Goal: Task Accomplishment & Management: Complete application form

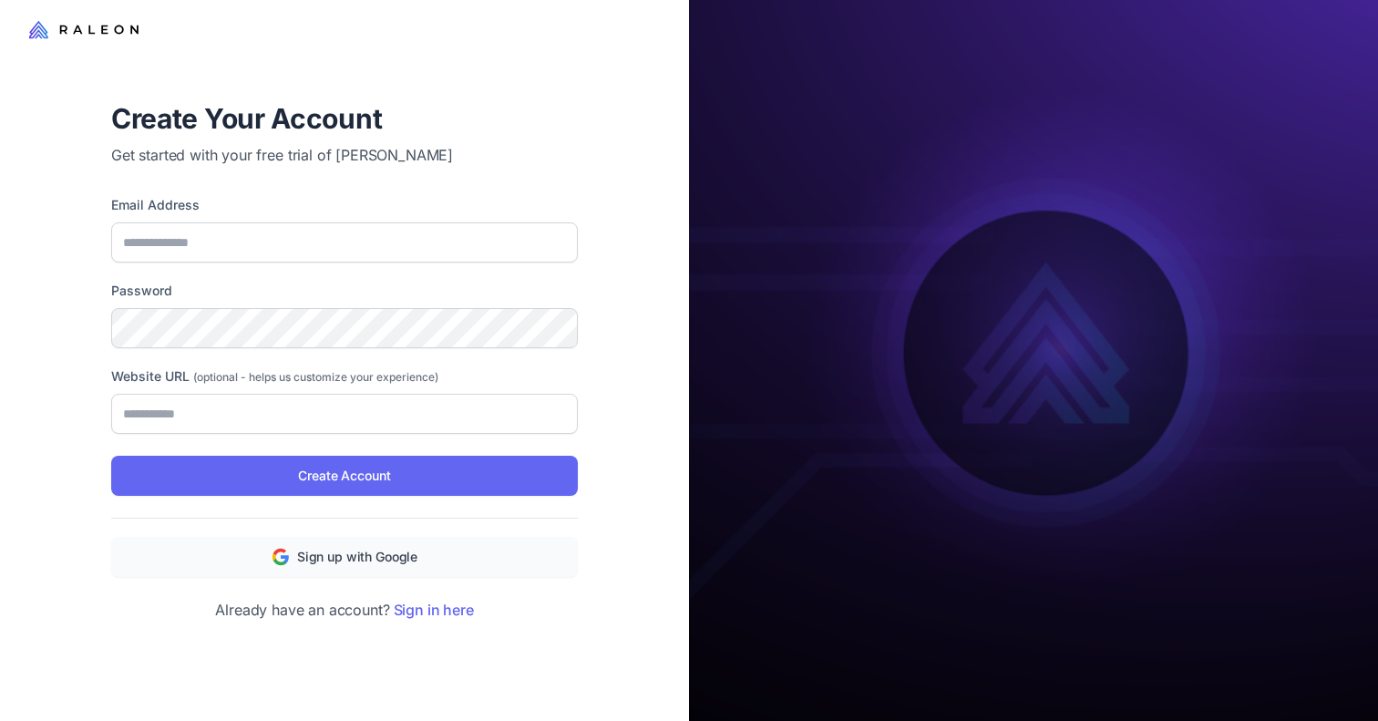
click at [345, 139] on div "Create Your Account Get started with your free trial of [PERSON_NAME]" at bounding box center [344, 133] width 467 height 66
